Goal: Task Accomplishment & Management: Manage account settings

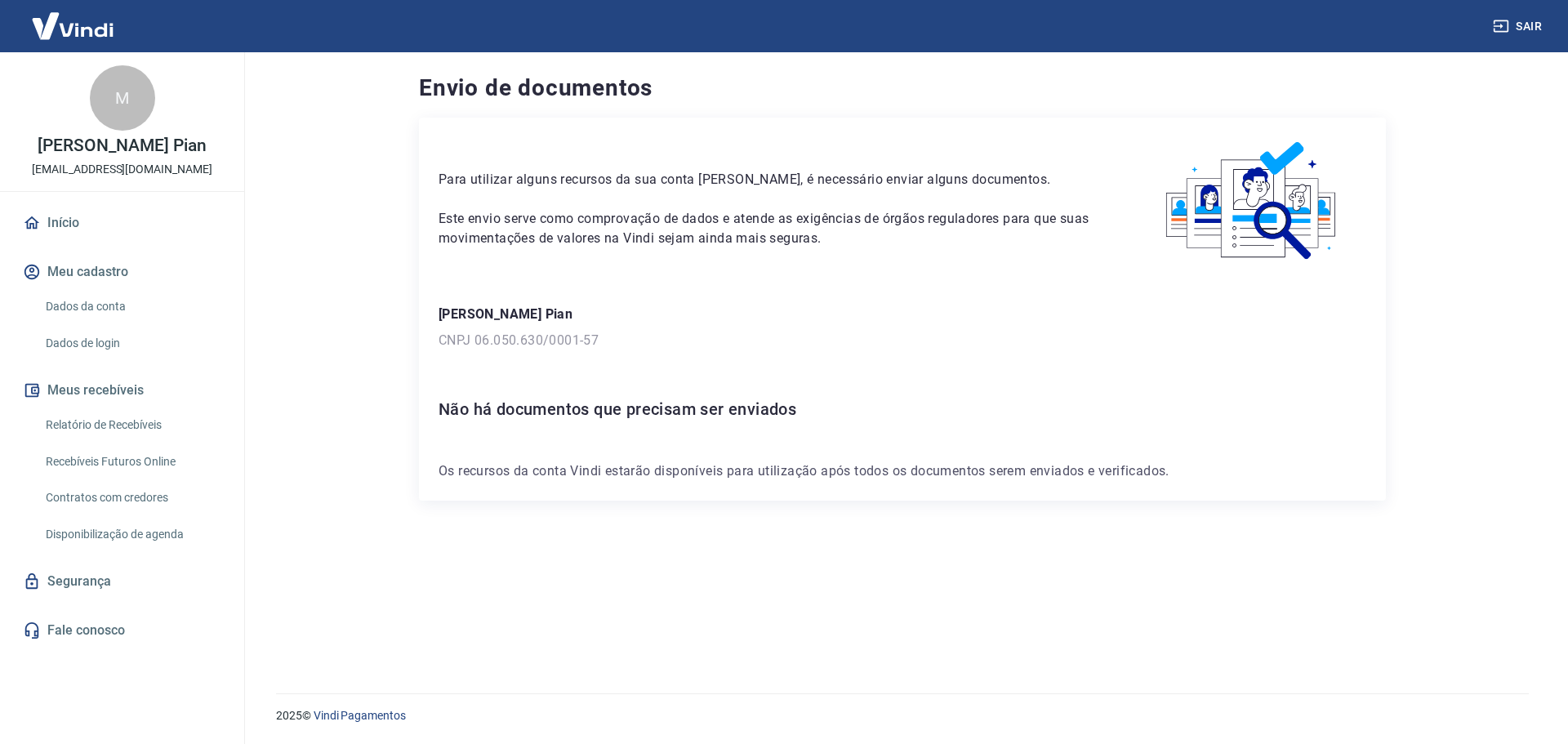
click at [89, 308] on link "Dados da conta" at bounding box center [132, 306] width 186 height 34
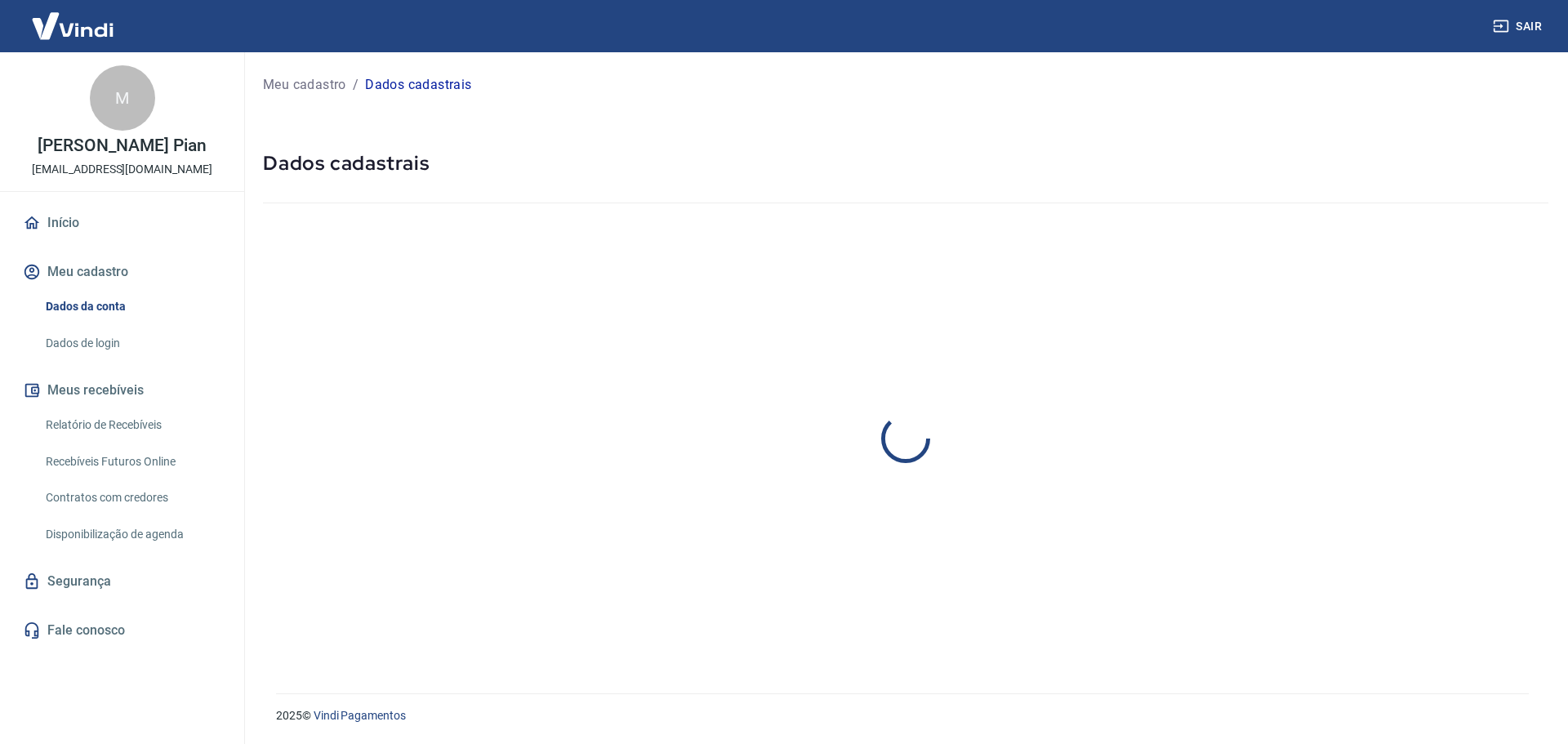
select select "SP"
select select "business"
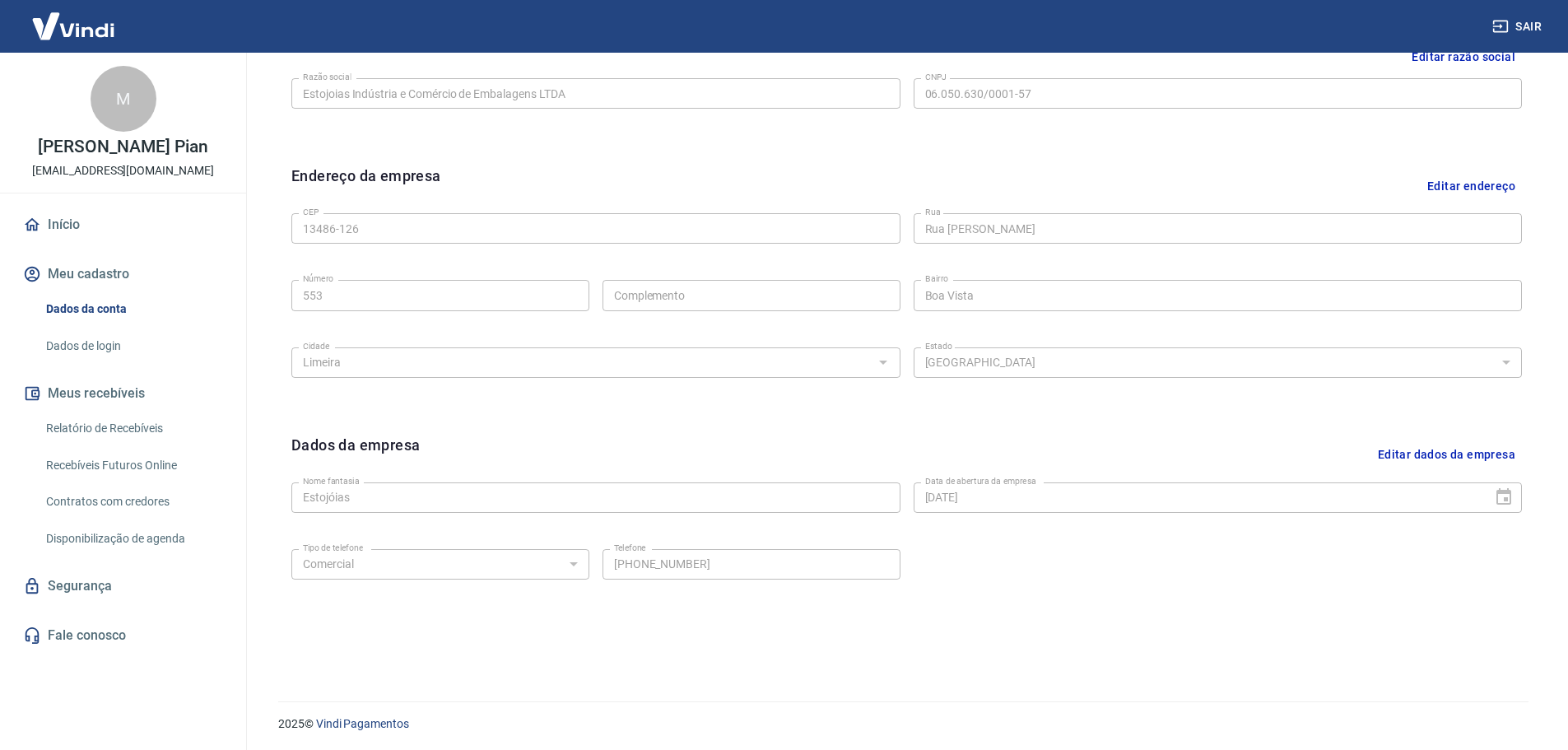
scroll to position [438, 0]
click at [69, 226] on link "Início" at bounding box center [122, 224] width 207 height 36
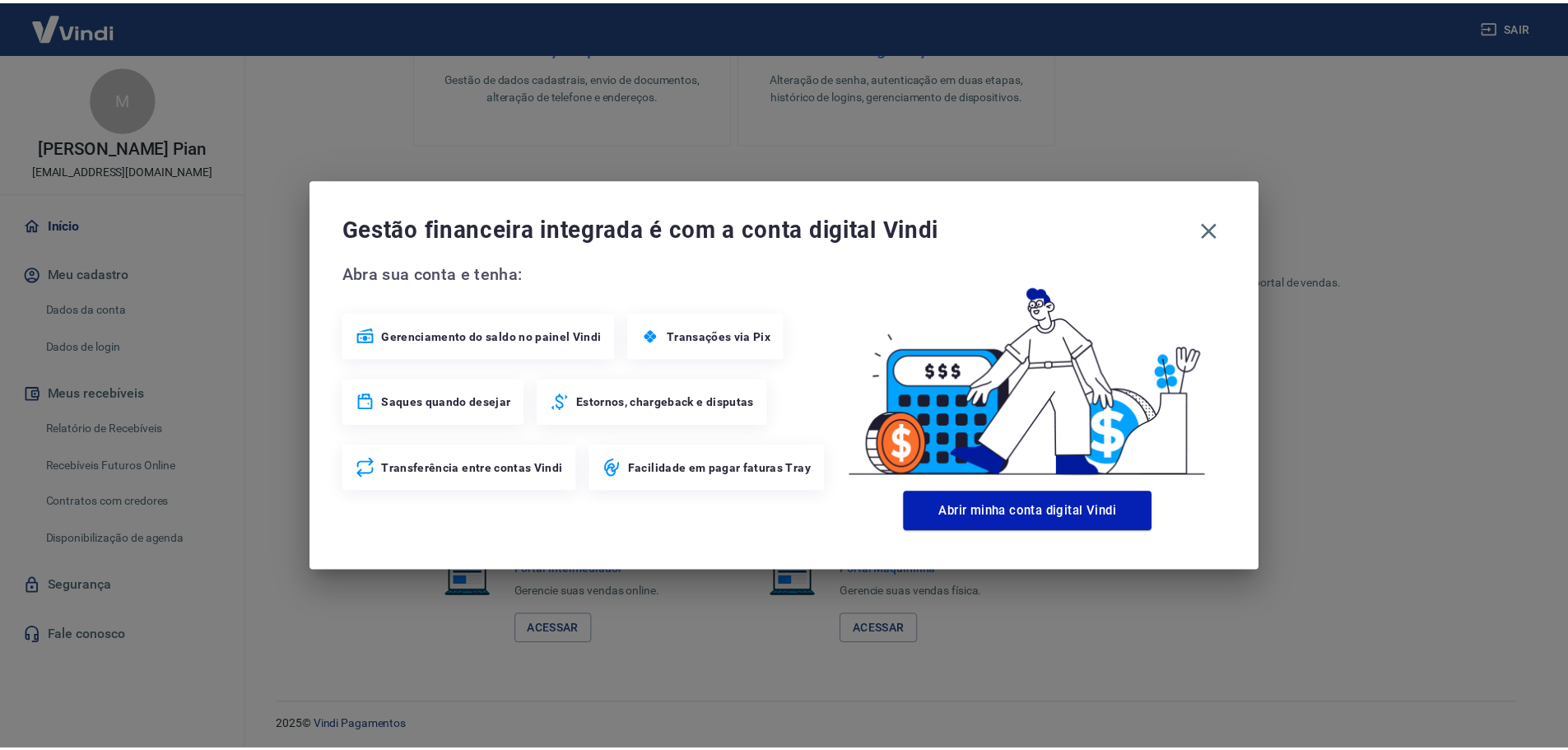
scroll to position [825, 0]
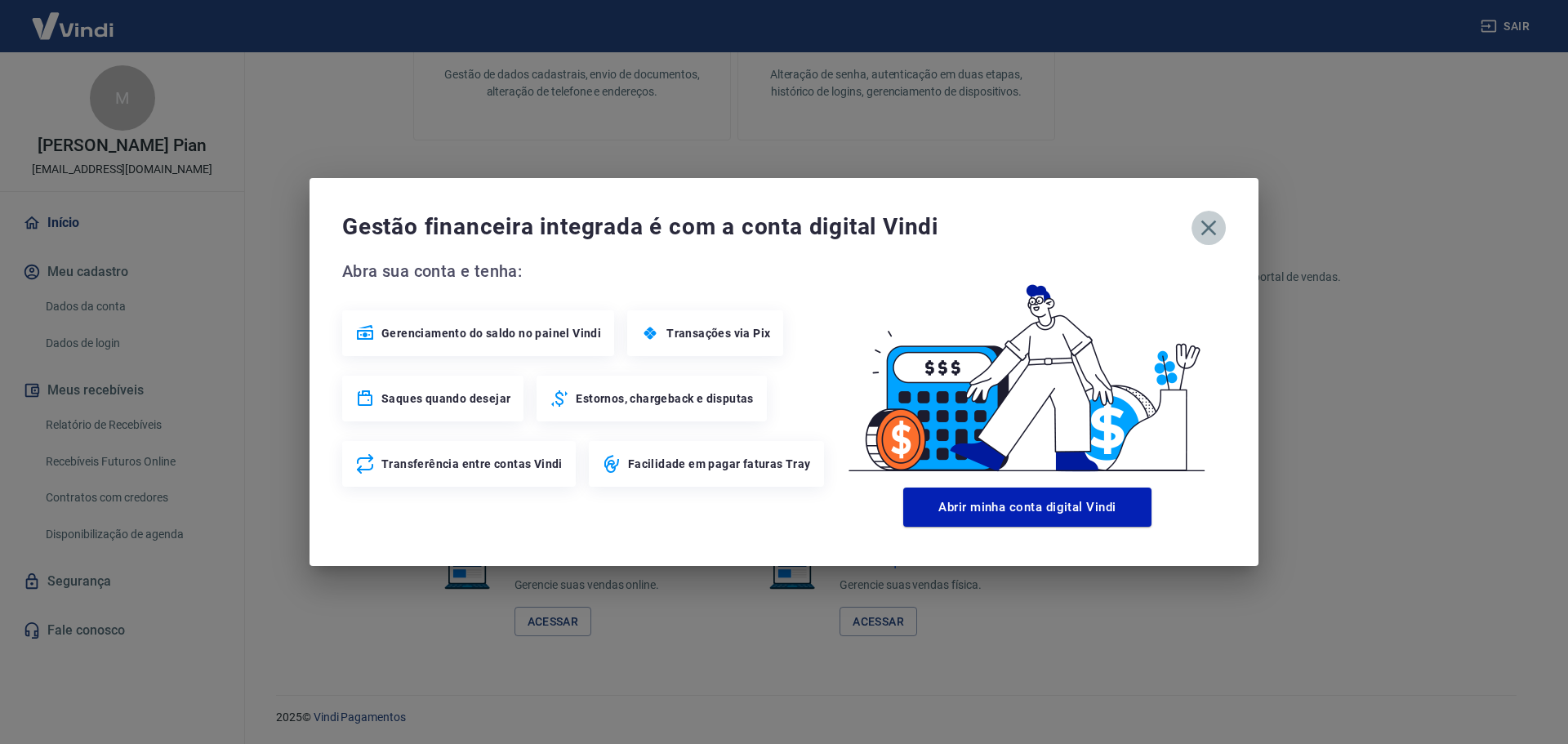
click at [1213, 237] on icon "button" at bounding box center [1208, 227] width 26 height 26
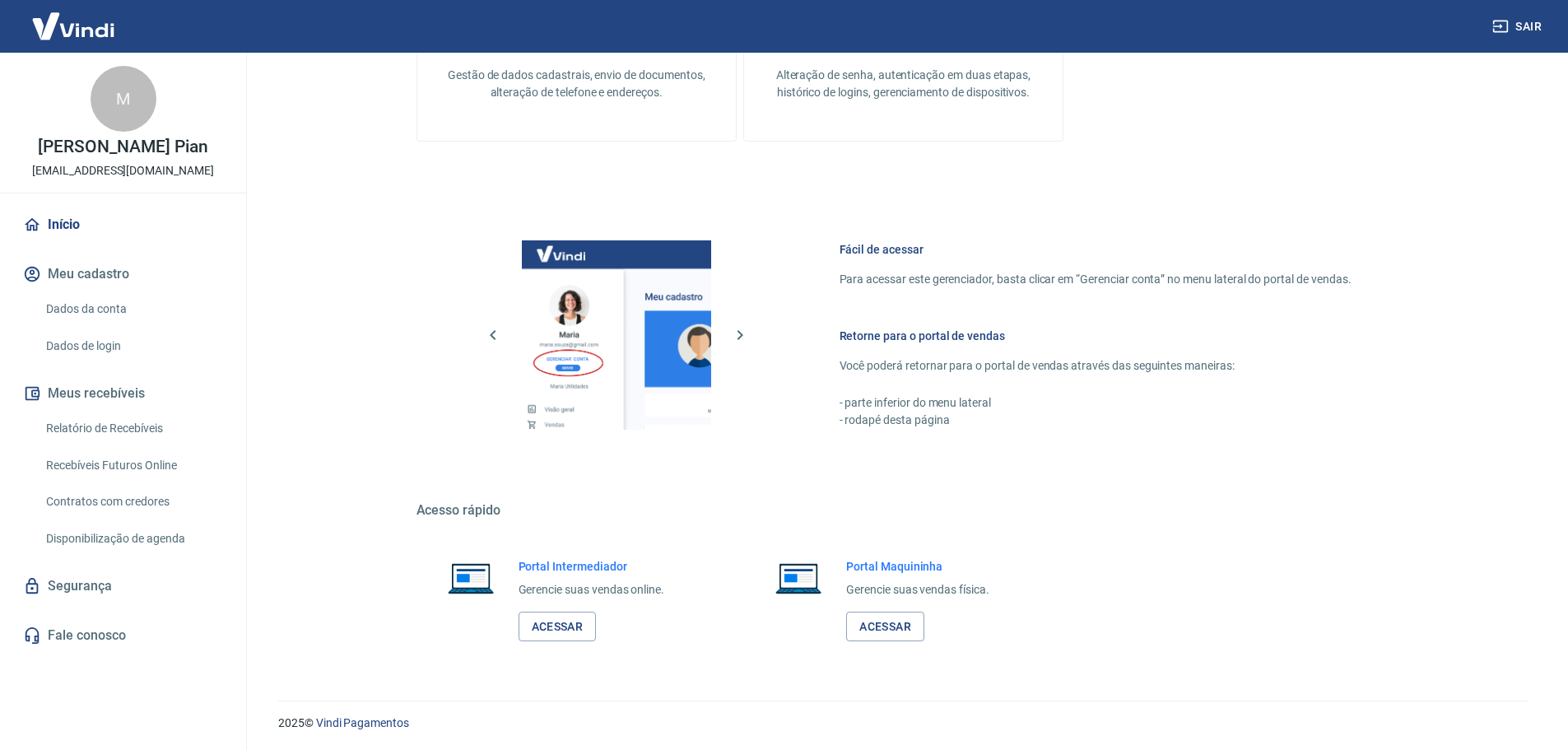
scroll to position [826, 0]
click at [548, 627] on link "Acessar" at bounding box center [558, 625] width 79 height 30
